Goal: Task Accomplishment & Management: Use online tool/utility

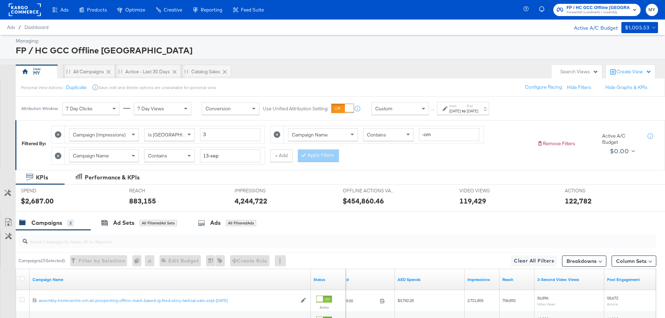
scroll to position [86, 0]
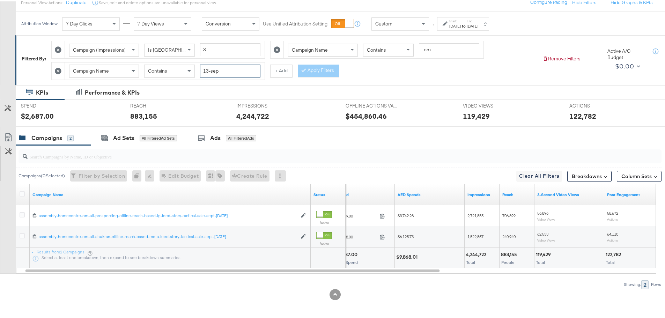
drag, startPoint x: 231, startPoint y: 69, endPoint x: 197, endPoint y: 75, distance: 34.7
click at [197, 75] on div "Campaign Name Contains 13-sep" at bounding box center [164, 69] width 191 height 13
type input "bts"
click at [439, 52] on input "-om" at bounding box center [449, 48] width 60 height 13
type input "-qa"
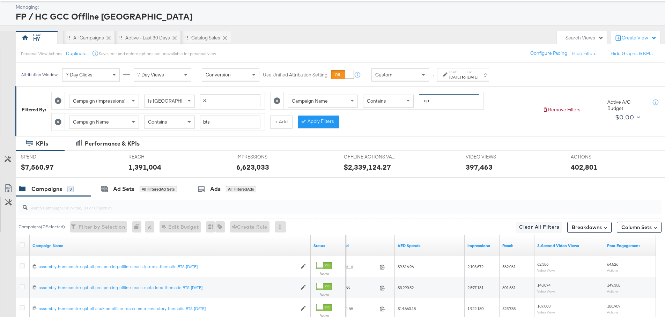
scroll to position [107, 0]
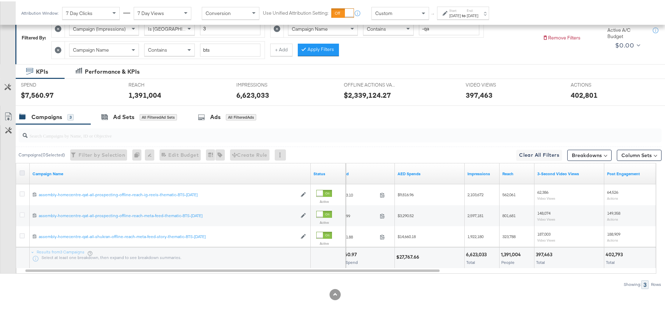
click at [22, 173] on icon at bounding box center [22, 171] width 5 height 5
click at [0, 0] on input "checkbox" at bounding box center [0, 0] width 0 height 0
click at [207, 118] on div "Ads for 3 Campaigns" at bounding box center [226, 116] width 63 height 8
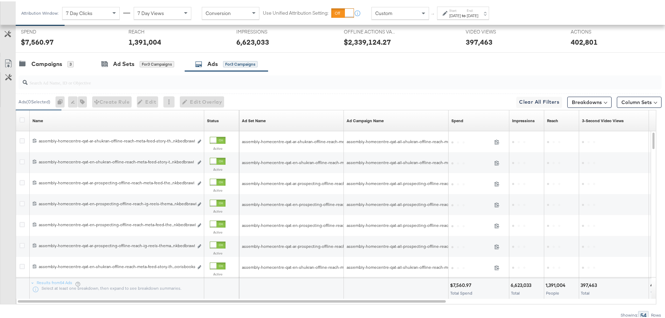
scroll to position [177, 0]
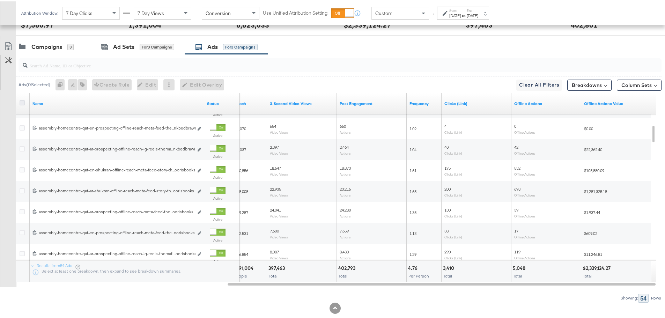
click at [24, 100] on icon at bounding box center [22, 101] width 5 height 5
click at [0, 0] on input "checkbox" at bounding box center [0, 0] width 0 height 0
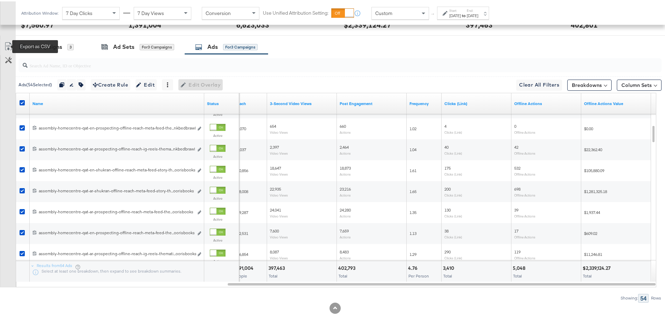
click at [7, 44] on icon at bounding box center [8, 45] width 8 height 8
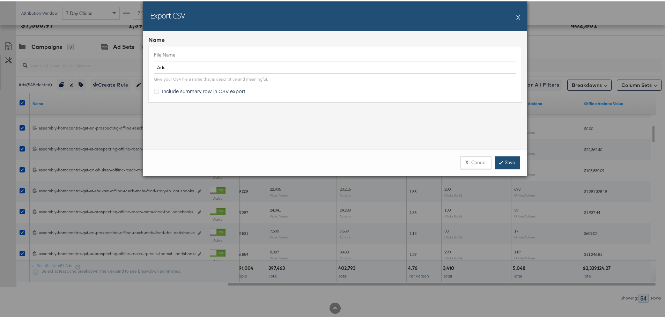
click at [508, 162] on link "Save" at bounding box center [507, 161] width 25 height 13
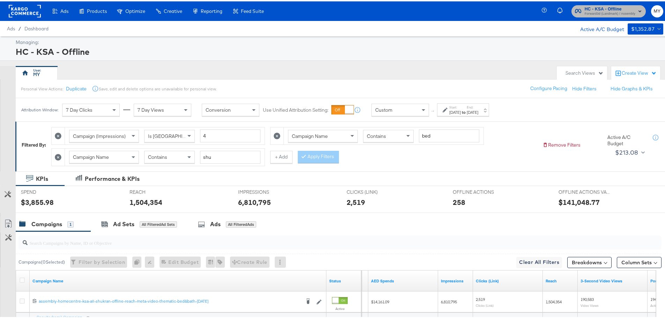
click at [602, 9] on span "HC - KSA - Offline" at bounding box center [610, 7] width 51 height 7
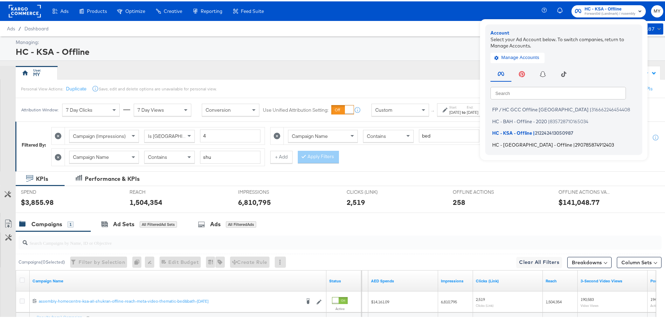
click at [505, 143] on span "HC - [GEOGRAPHIC_DATA] - Offline" at bounding box center [532, 143] width 80 height 6
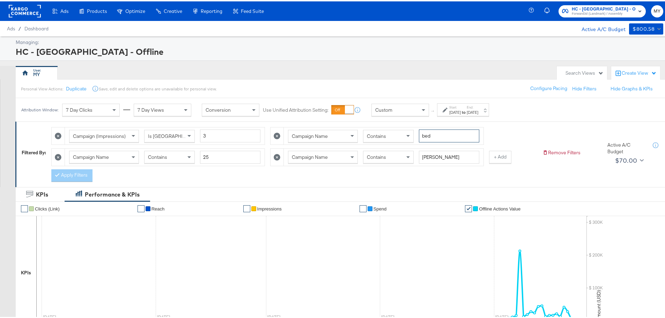
click at [436, 135] on input "bed" at bounding box center [449, 134] width 60 height 13
type input "bts"
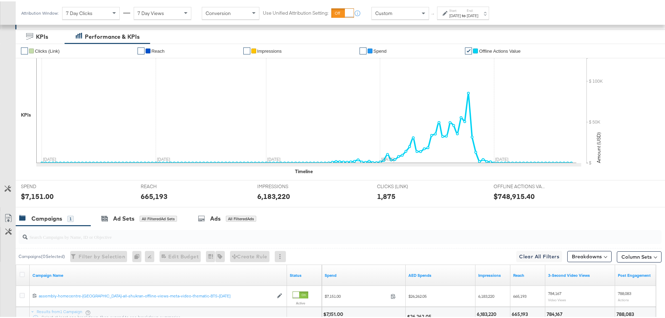
scroll to position [218, 0]
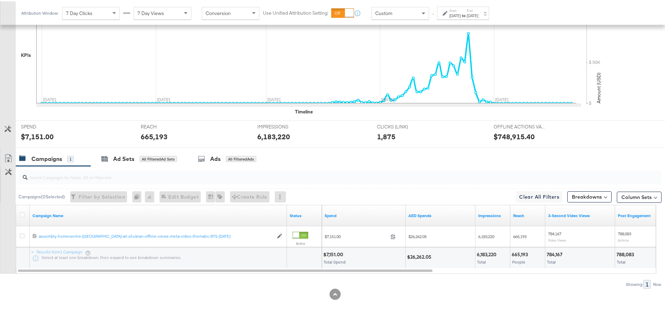
click at [421, 256] on div "$26,262.05" at bounding box center [420, 255] width 27 height 7
copy div "26,262.05"
click at [485, 252] on div "6,183,220" at bounding box center [488, 253] width 22 height 7
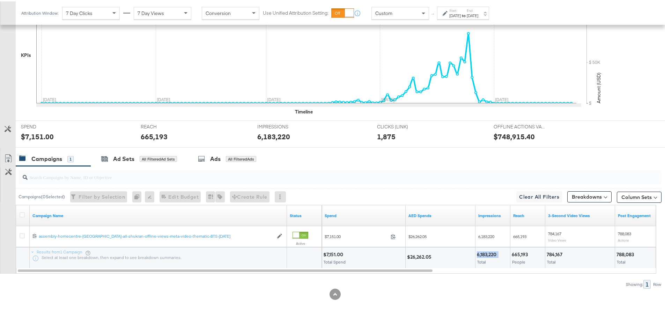
copy div "6,183,220"
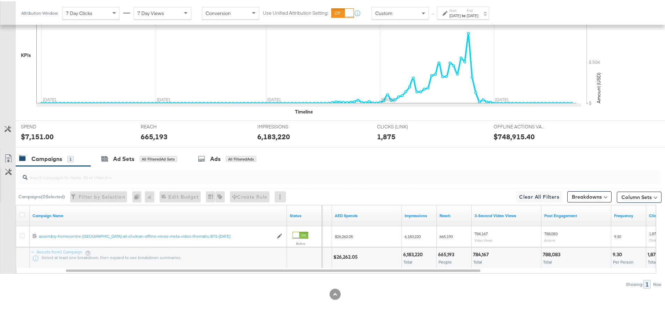
click at [445, 255] on div "665,193" at bounding box center [447, 253] width 18 height 7
copy div "665,193"
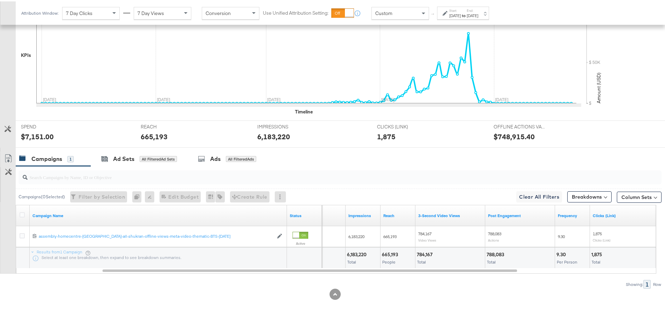
click at [422, 249] on div "784,167 Total" at bounding box center [450, 256] width 69 height 21
copy div "784,167"
click at [499, 251] on div "788,083" at bounding box center [497, 253] width 20 height 7
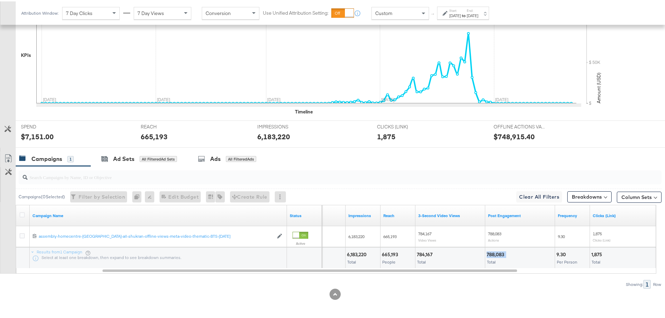
copy div "788,083"
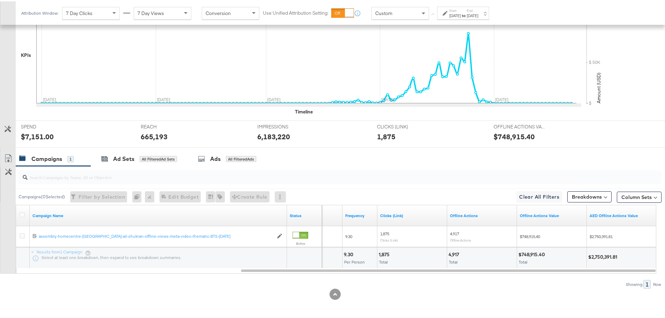
click at [604, 257] on div "$2,750,391.81" at bounding box center [603, 255] width 31 height 7
copy div "2,750,391.81"
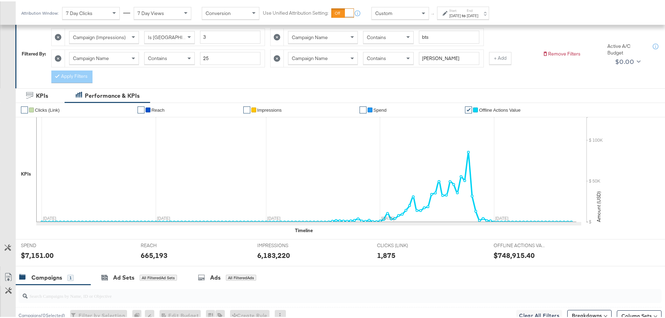
scroll to position [98, 0]
click at [183, 56] on div "Contains" at bounding box center [170, 57] width 50 height 12
click at [388, 59] on div "Contains" at bounding box center [389, 57] width 50 height 12
click at [64, 70] on button "Apply Filters" at bounding box center [71, 75] width 41 height 13
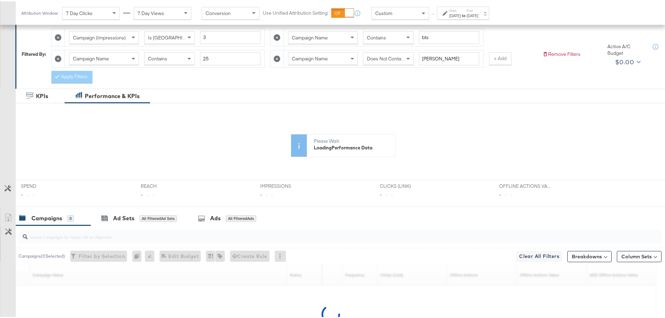
scroll to position [179, 0]
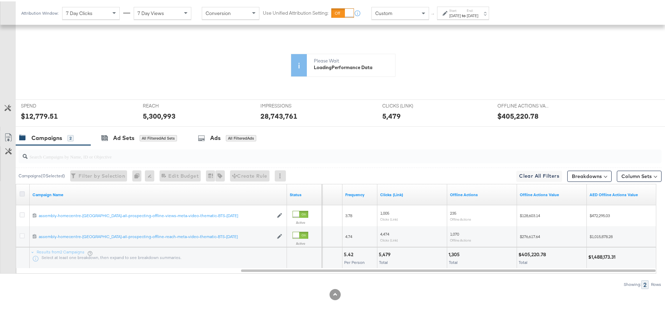
click at [24, 191] on icon at bounding box center [22, 192] width 5 height 5
click at [0, 0] on input "checkbox" at bounding box center [0, 0] width 0 height 0
click at [9, 134] on icon at bounding box center [8, 136] width 8 height 8
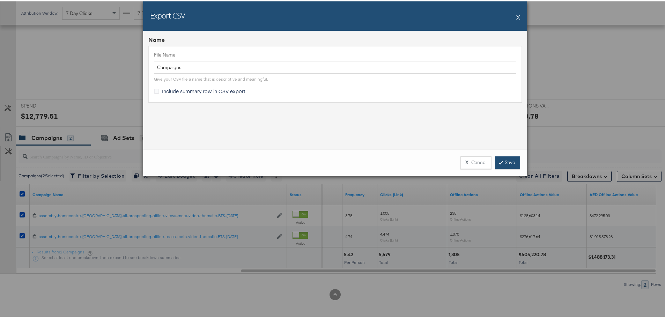
click at [506, 162] on link "Save" at bounding box center [507, 161] width 25 height 13
